Goal: Transaction & Acquisition: Purchase product/service

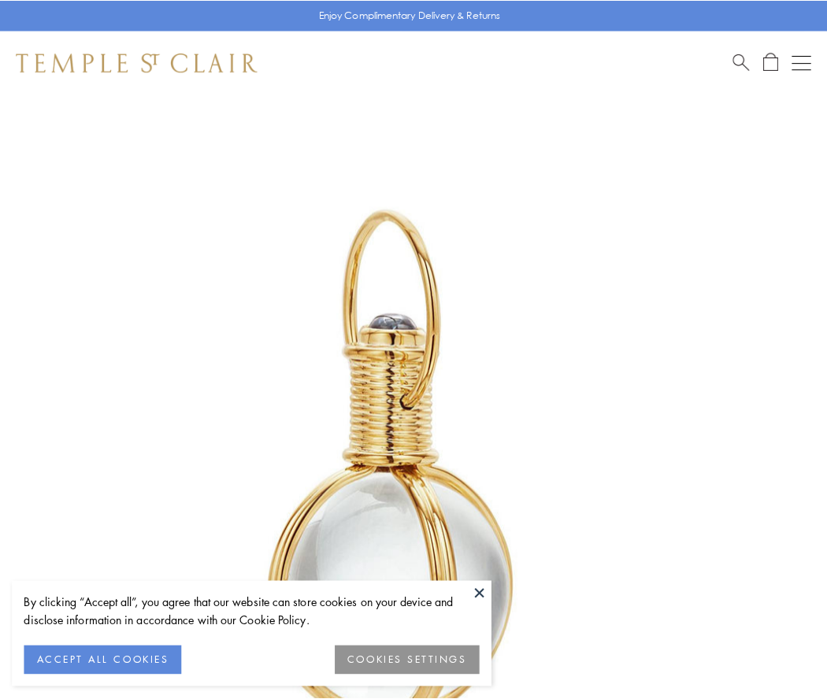
scroll to position [411, 0]
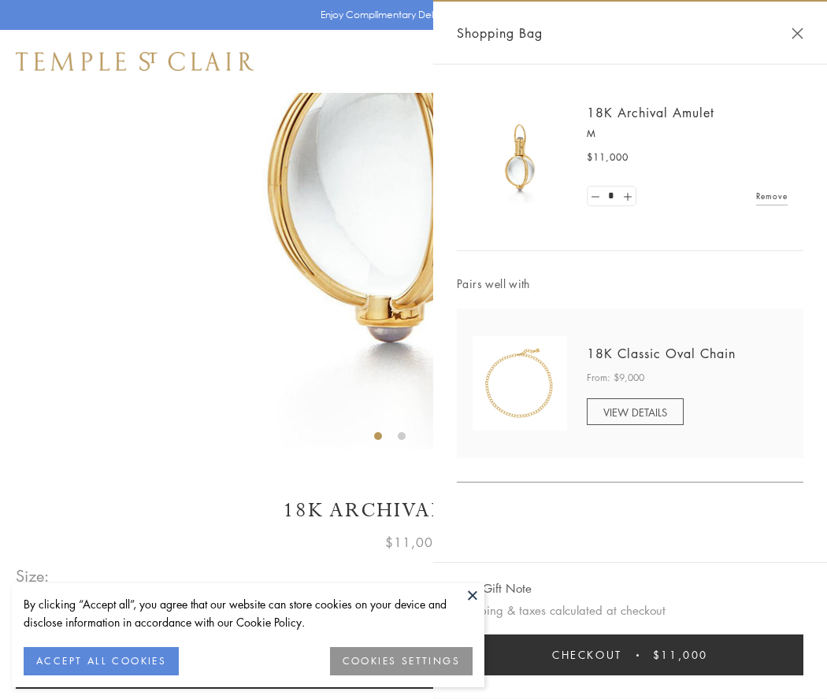
click at [630, 655] on button "Checkout $11,000" at bounding box center [630, 655] width 347 height 41
